Goal: Task Accomplishment & Management: Complete application form

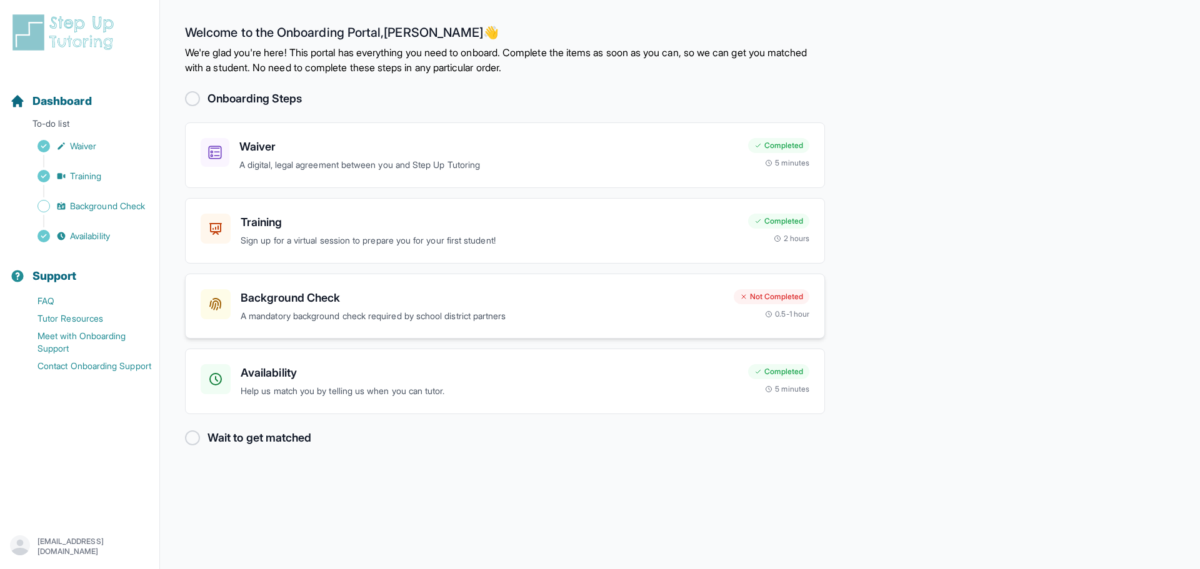
click at [438, 295] on h3 "Background Check" at bounding box center [482, 297] width 483 height 17
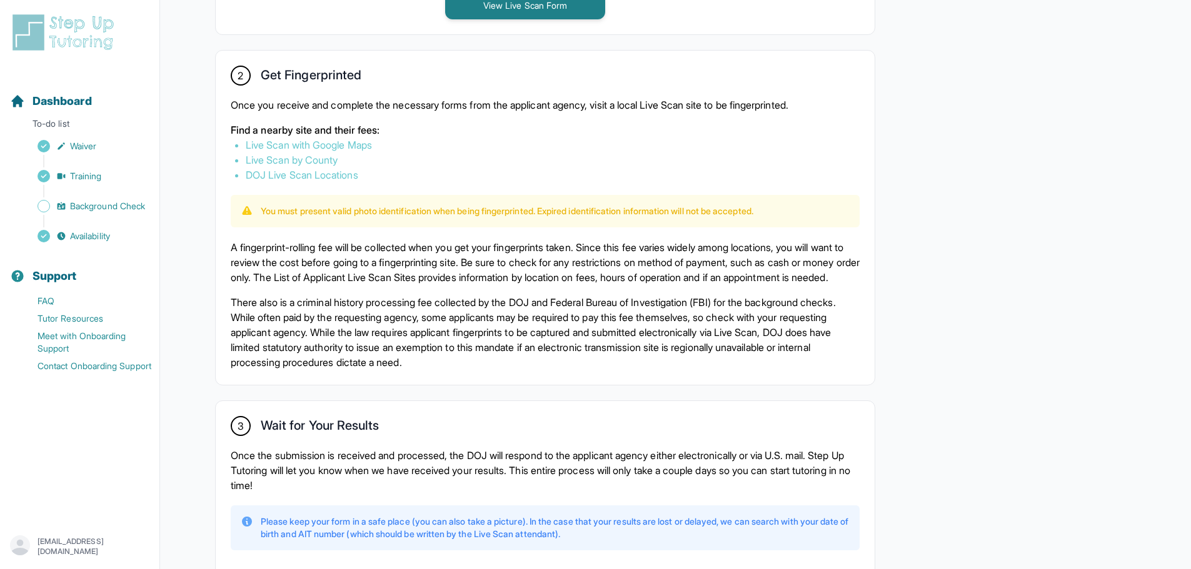
scroll to position [780, 0]
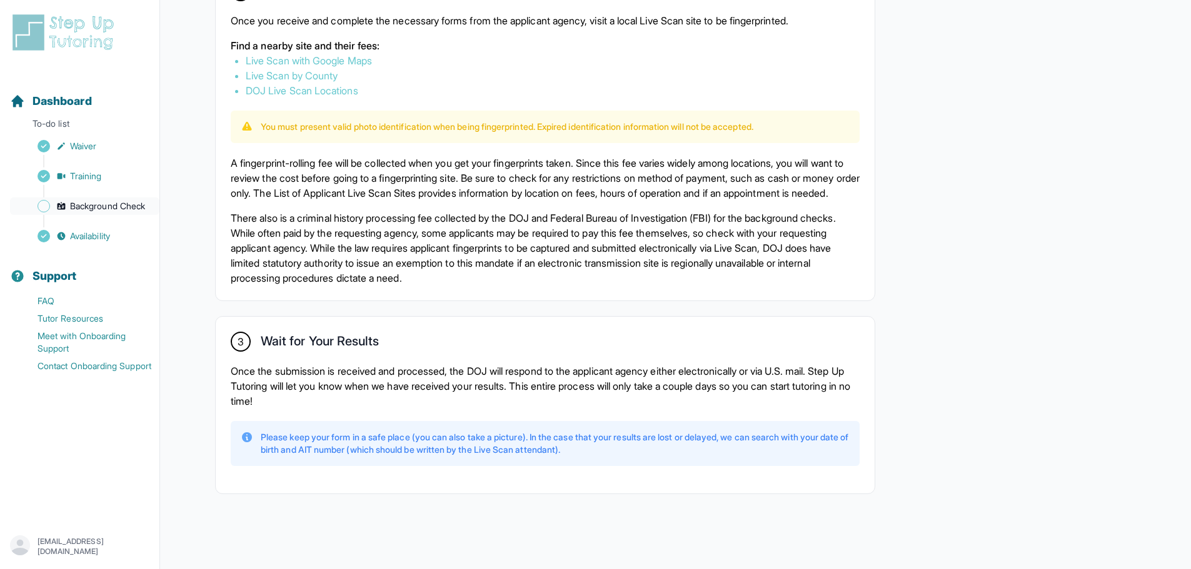
click at [106, 202] on span "Background Check" at bounding box center [107, 206] width 75 height 12
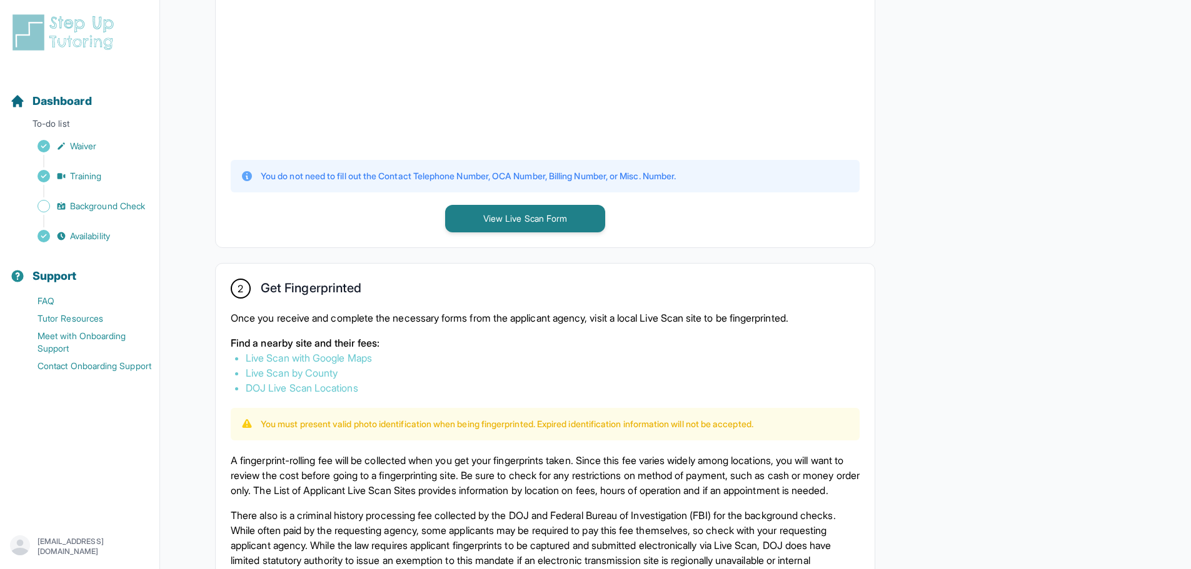
scroll to position [155, 0]
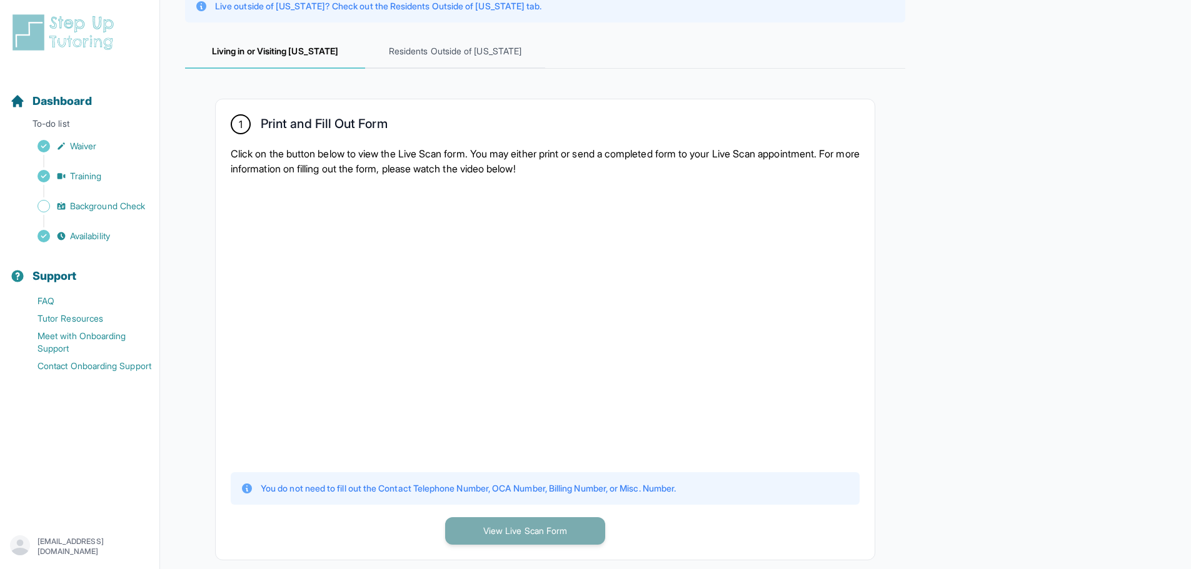
click at [520, 527] on button "View Live Scan Form" at bounding box center [525, 530] width 160 height 27
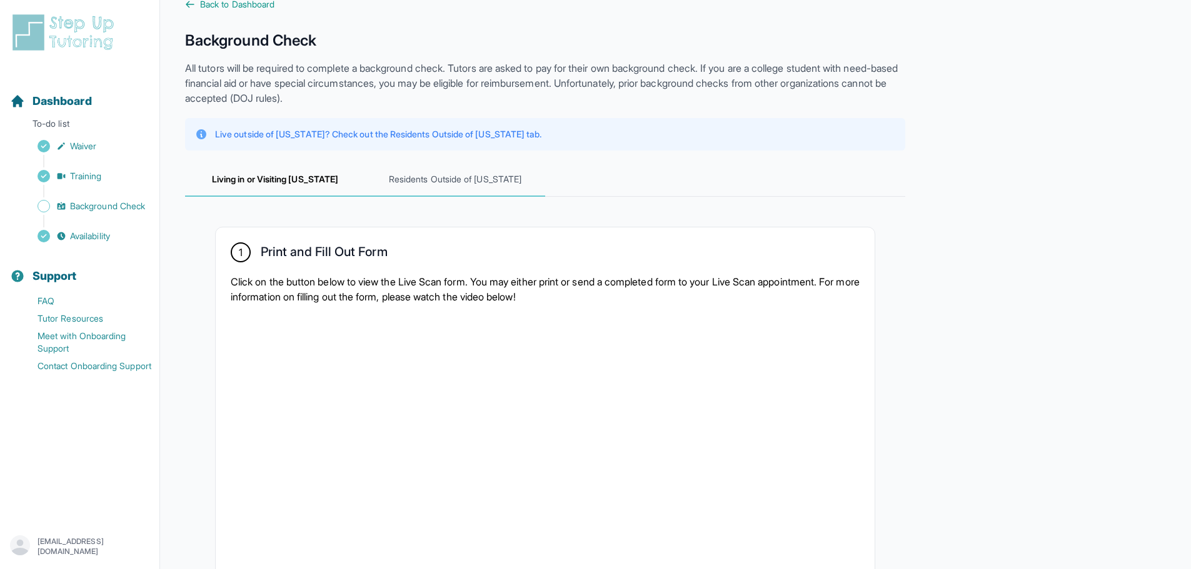
scroll to position [0, 0]
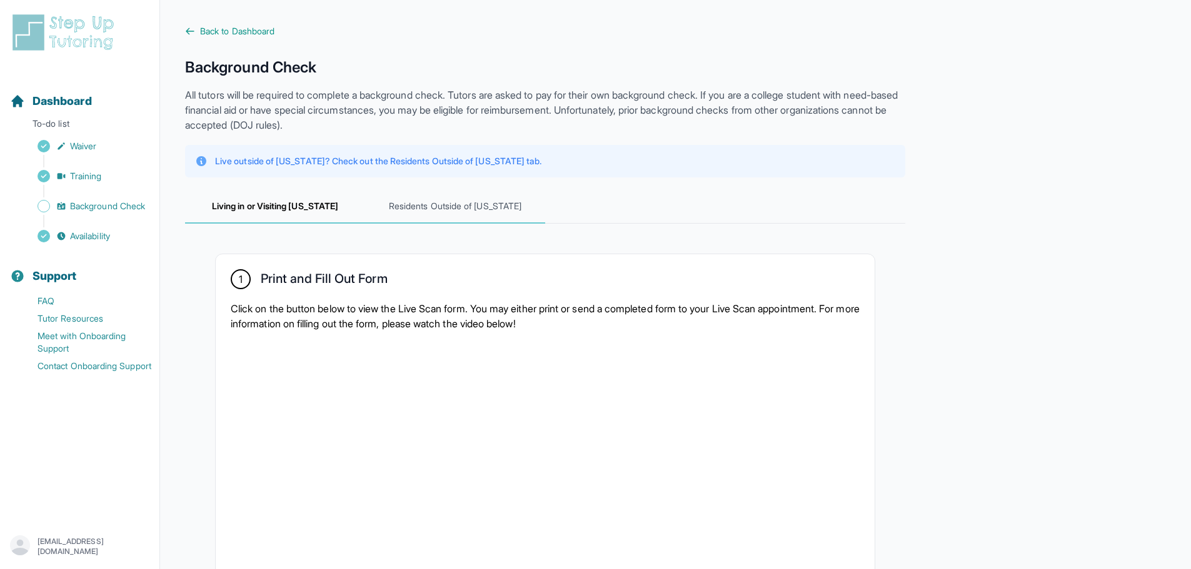
click at [449, 211] on span "Residents Outside of [US_STATE]" at bounding box center [455, 207] width 180 height 34
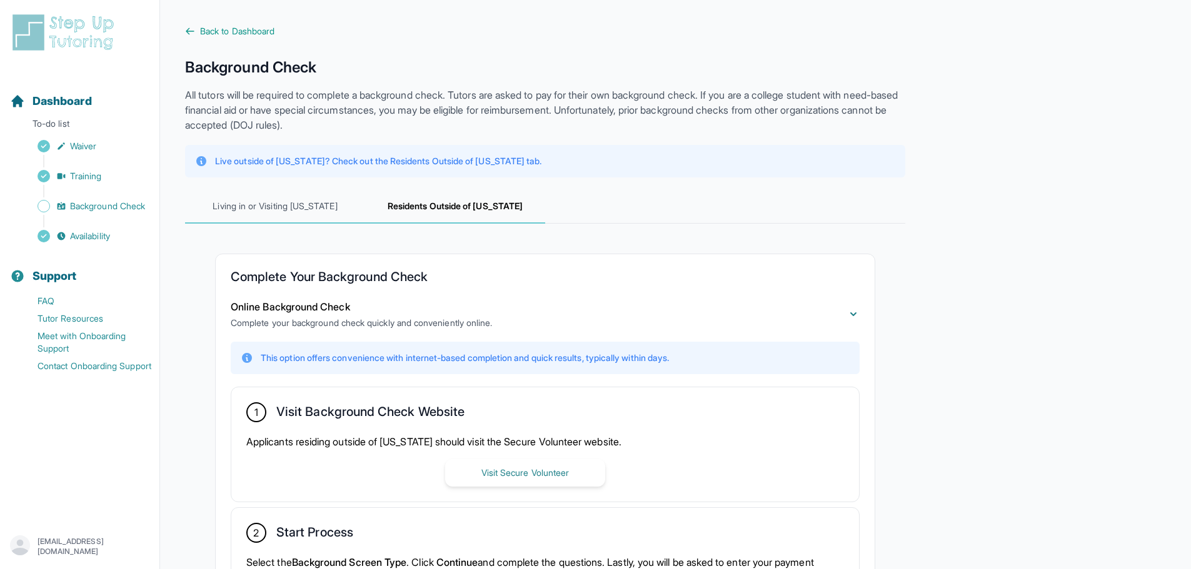
click at [322, 204] on span "Living in or Visiting [US_STATE]" at bounding box center [275, 207] width 180 height 34
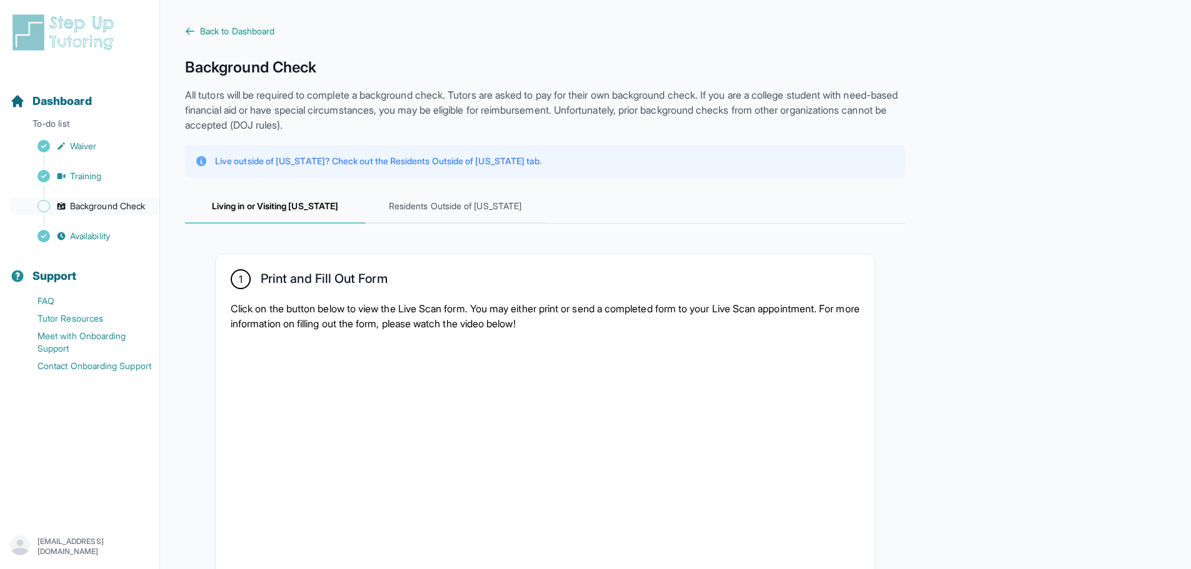
click at [80, 206] on span "Background Check" at bounding box center [107, 206] width 75 height 12
click at [80, 174] on span "Training" at bounding box center [86, 176] width 32 height 12
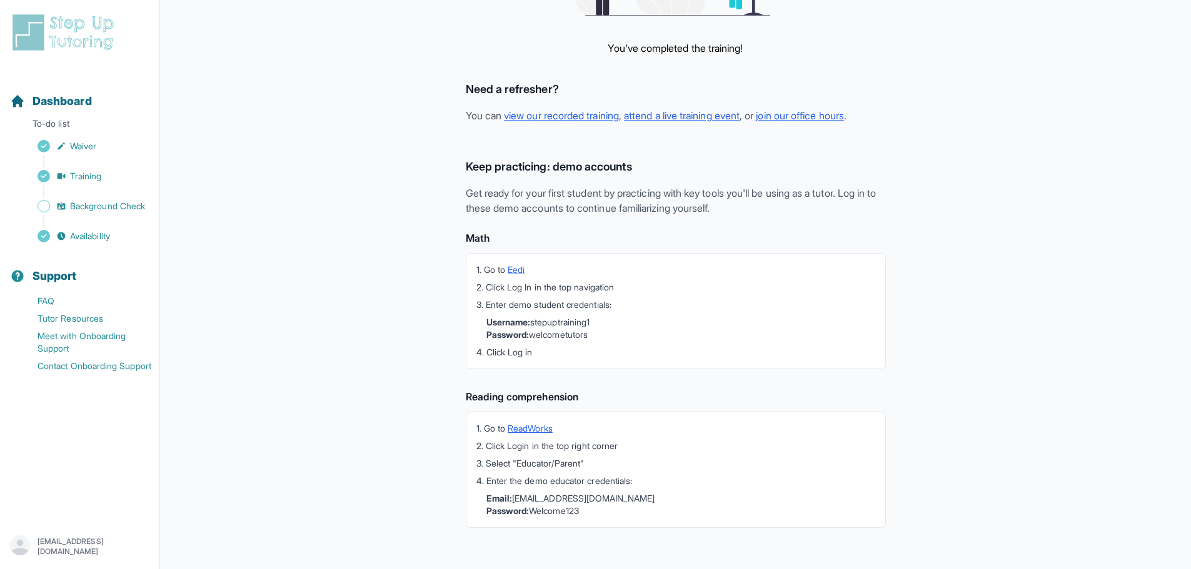
scroll to position [217, 0]
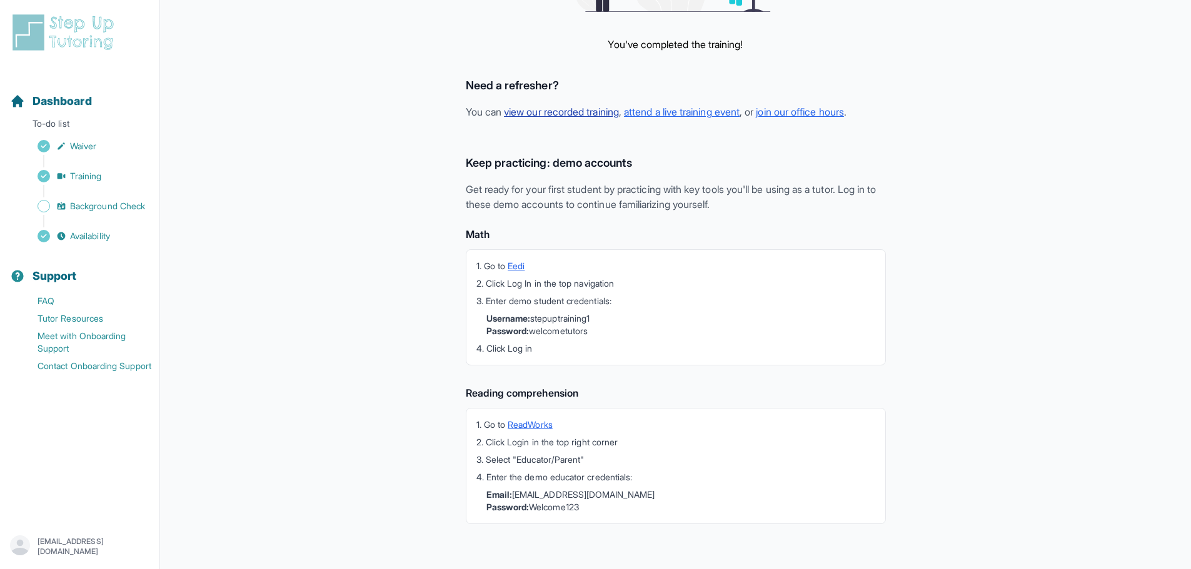
click at [604, 108] on link "view our recorded training" at bounding box center [561, 112] width 115 height 12
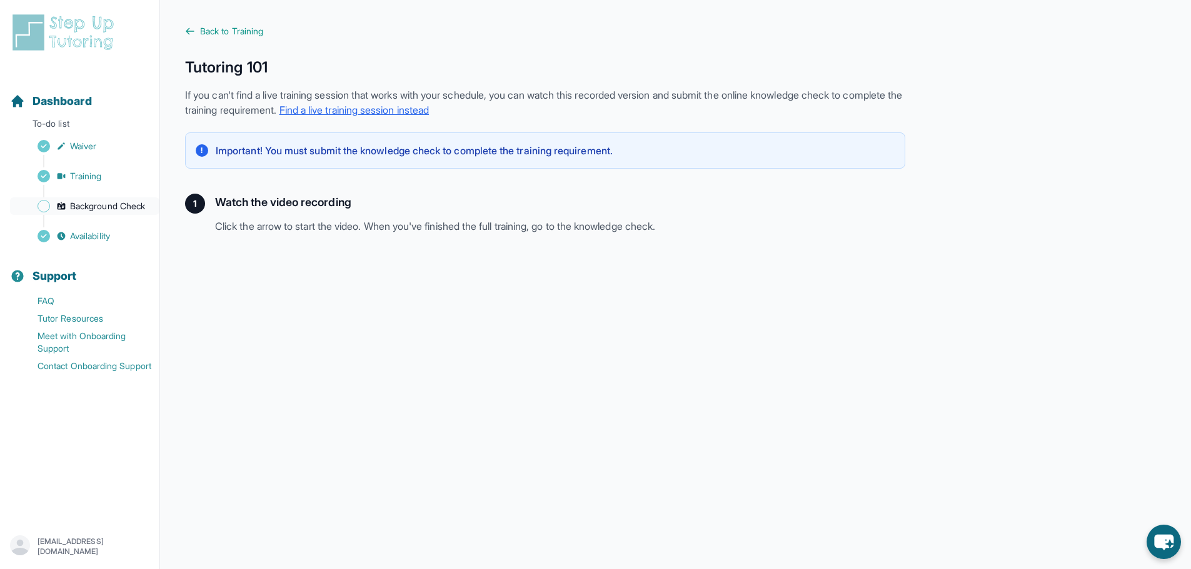
click at [84, 209] on span "Background Check" at bounding box center [107, 206] width 75 height 12
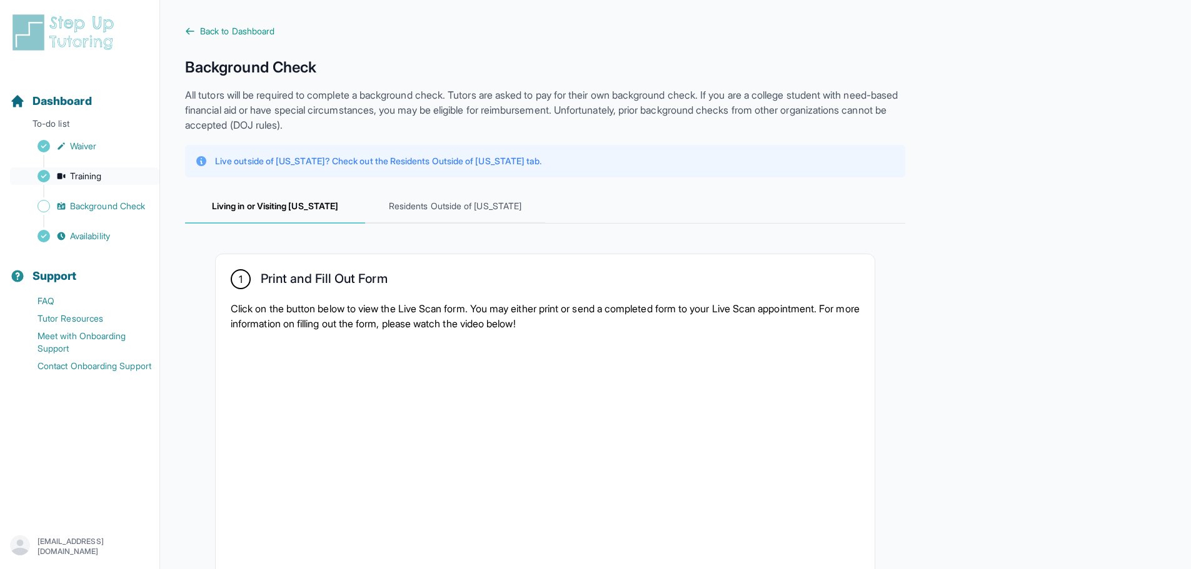
click at [89, 173] on span "Training" at bounding box center [86, 176] width 32 height 12
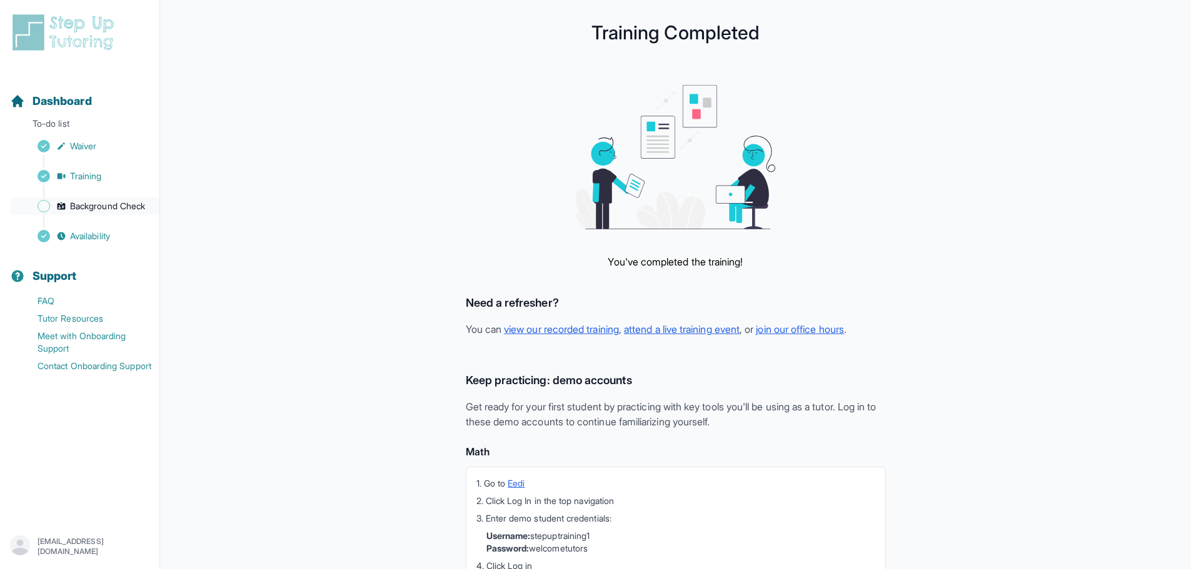
click at [104, 209] on span "Background Check" at bounding box center [107, 206] width 75 height 12
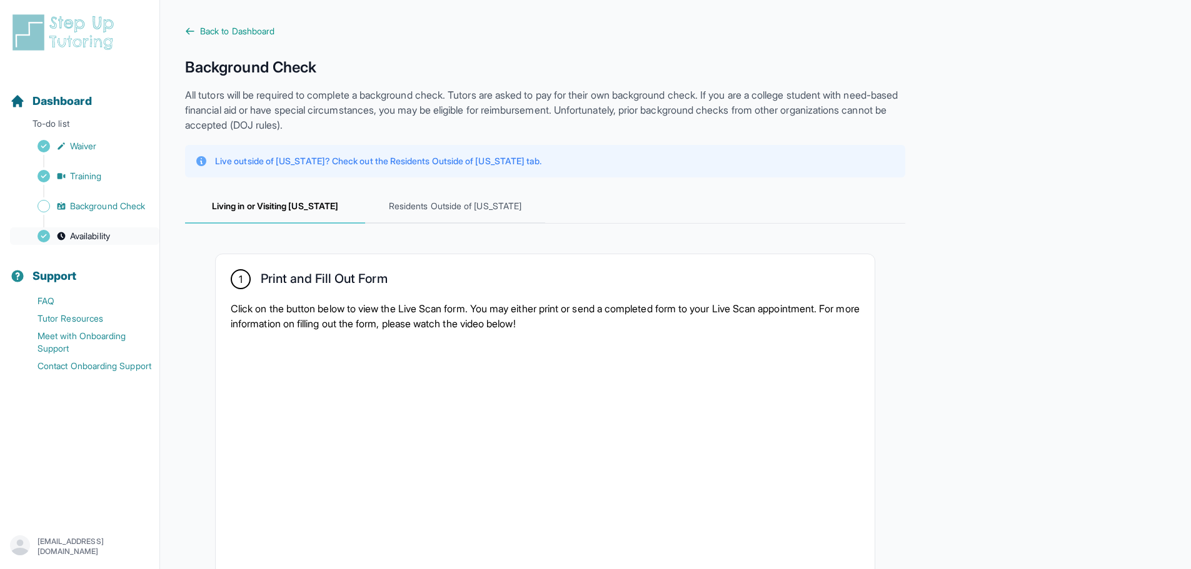
click at [103, 240] on span "Availability" at bounding box center [90, 236] width 40 height 12
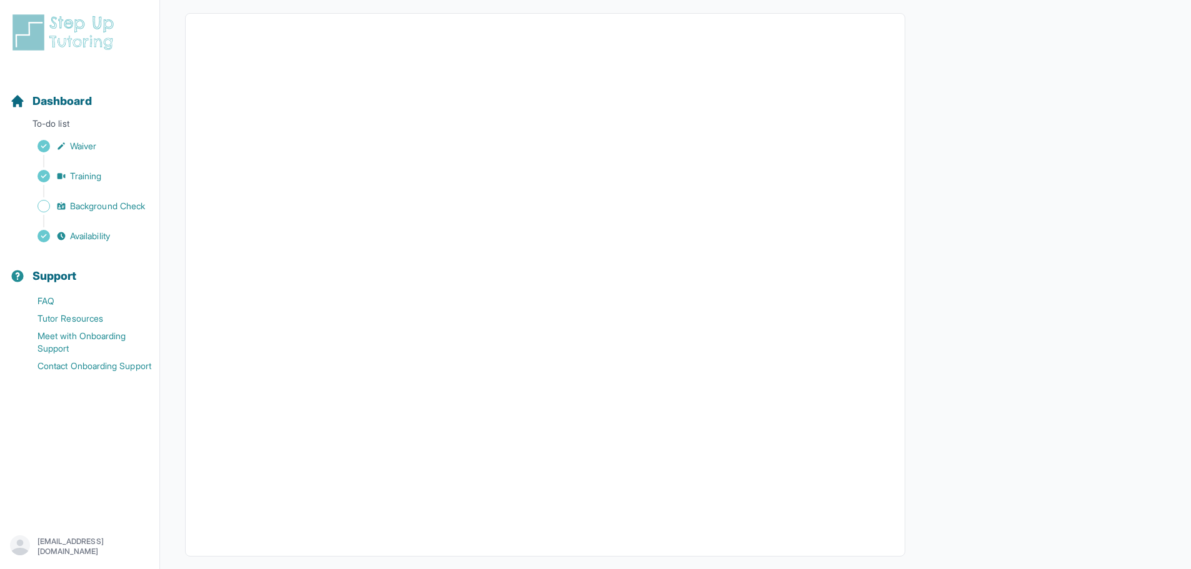
scroll to position [157, 0]
click at [939, 267] on div "Back to Dashboard Input Availability Please input your availability so we can m…" at bounding box center [675, 213] width 981 height 661
